Goal: Information Seeking & Learning: Learn about a topic

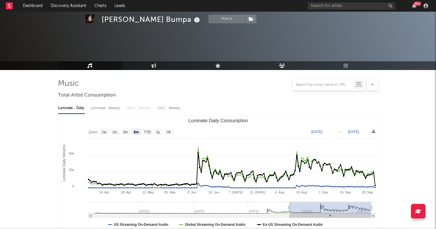
select select "6m"
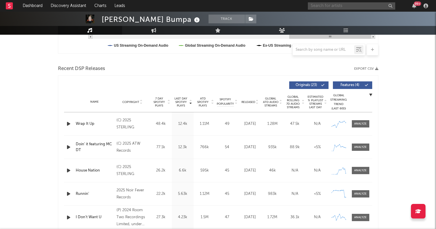
click at [360, 4] on input "text" at bounding box center [351, 5] width 87 height 7
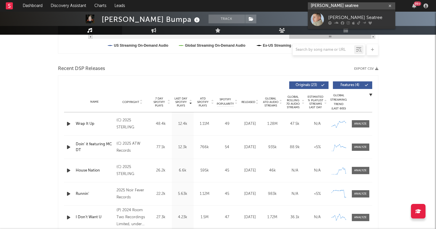
type input "morgan Seatree"
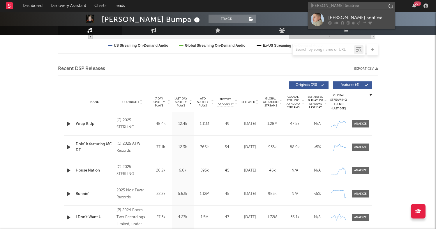
drag, startPoint x: 360, startPoint y: 4, endPoint x: 353, endPoint y: 20, distance: 17.5
click at [353, 20] on div "[PERSON_NAME] Seatree" at bounding box center [360, 17] width 64 height 7
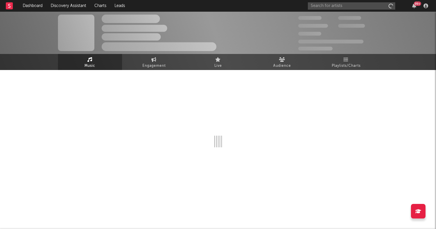
click at [353, 20] on div "100,000" at bounding box center [358, 18] width 40 height 7
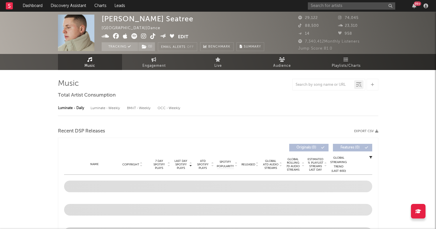
select select "6m"
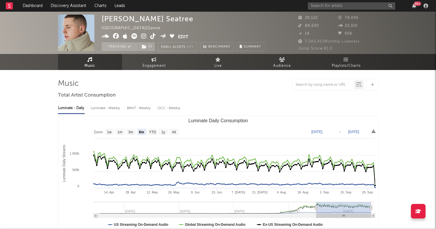
select select "6m"
click at [324, 3] on input "text" at bounding box center [351, 5] width 87 height 7
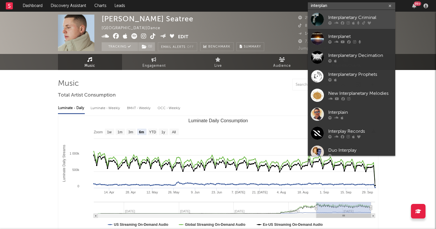
type input "interplan"
click at [343, 18] on div "Interplanetary Criminal" at bounding box center [360, 17] width 64 height 7
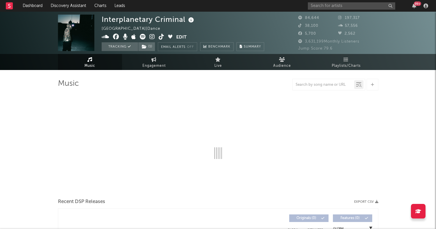
select select "6m"
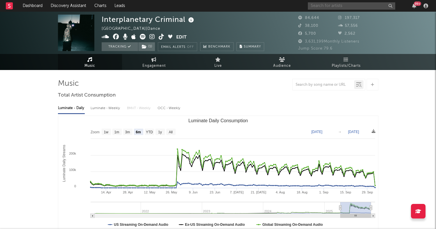
click at [327, 3] on input "text" at bounding box center [351, 5] width 87 height 7
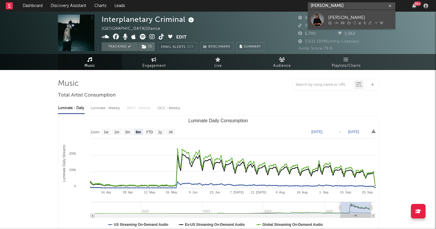
type input "[PERSON_NAME]"
click at [328, 17] on div "[PERSON_NAME]" at bounding box center [360, 17] width 64 height 7
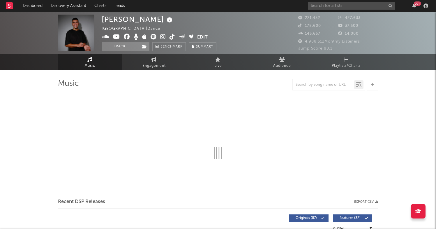
select select "6m"
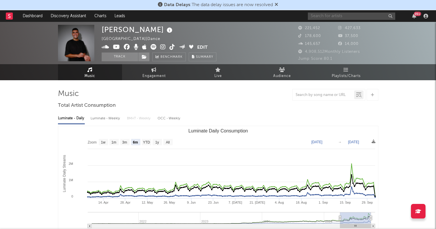
click at [341, 16] on input "text" at bounding box center [351, 16] width 87 height 7
type input "salute"
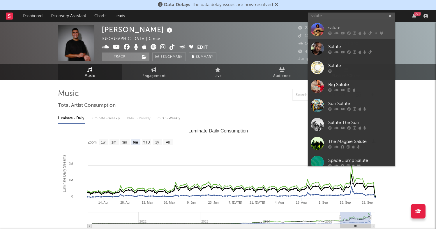
click at [341, 27] on div "salute" at bounding box center [360, 27] width 64 height 7
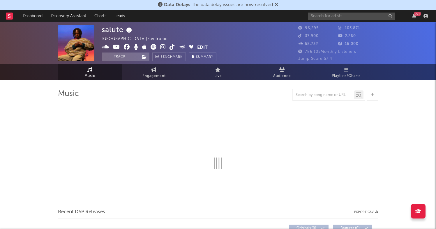
click at [276, 3] on icon at bounding box center [276, 4] width 3 height 5
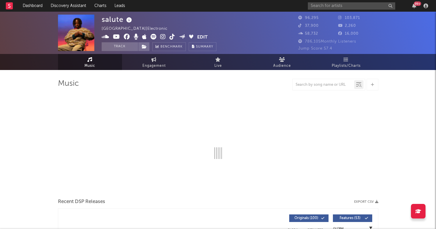
select select "6m"
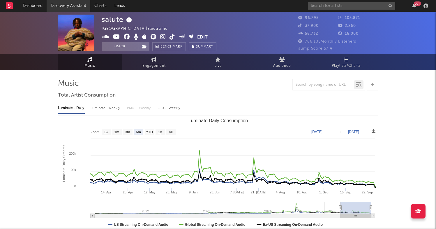
click at [68, 4] on link "Discovery Assistant" at bounding box center [69, 6] width 44 height 12
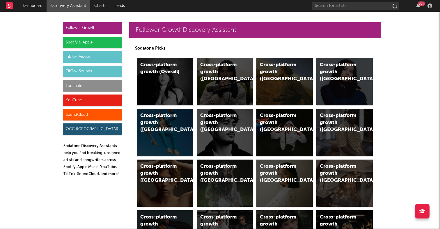
click at [86, 40] on div "Spotify & Apple" at bounding box center [92, 43] width 59 height 12
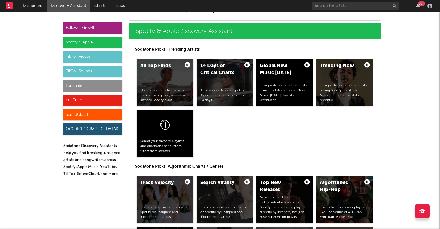
scroll to position [582, 0]
click at [225, 69] on div "14 Days of Critical Charts" at bounding box center [220, 69] width 40 height 14
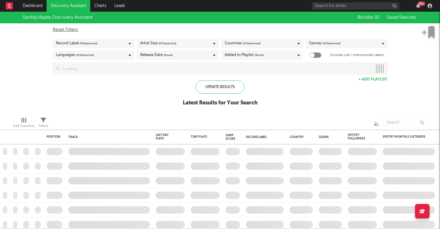
checkbox input "true"
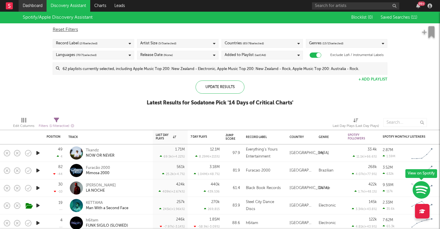
click at [33, 4] on link "Dashboard" at bounding box center [33, 6] width 28 height 12
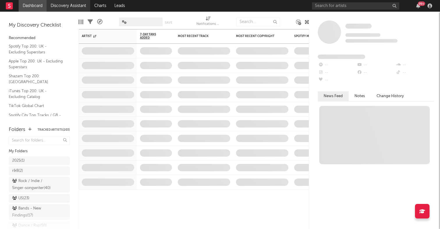
click at [64, 5] on link "Discovery Assistant" at bounding box center [69, 6] width 44 height 12
